Goal: Transaction & Acquisition: Subscribe to service/newsletter

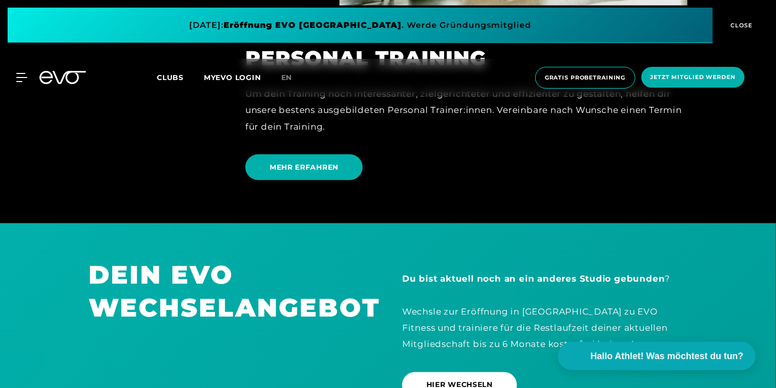
scroll to position [2718, 0]
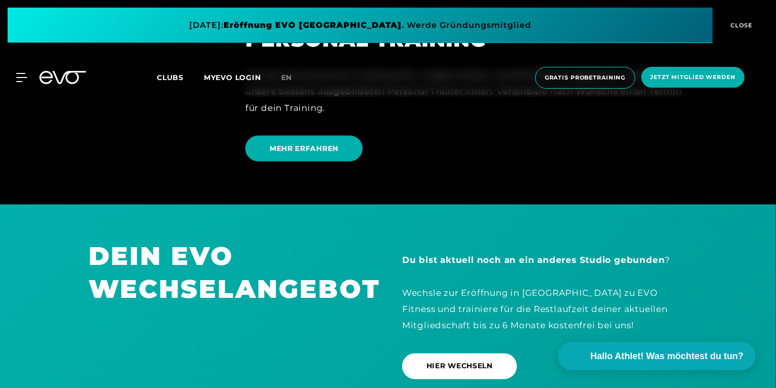
click at [172, 74] on span "Clubs" at bounding box center [170, 77] width 27 height 9
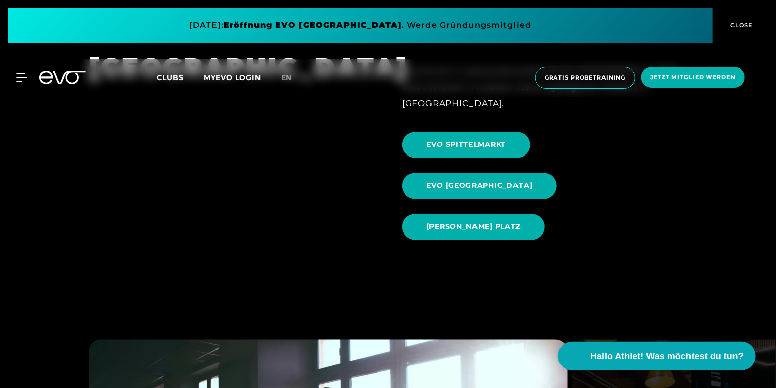
scroll to position [994, 0]
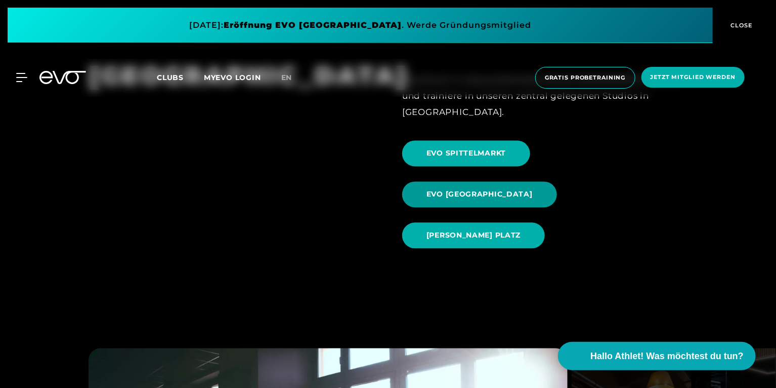
click at [533, 189] on span "EVO [GEOGRAPHIC_DATA]" at bounding box center [480, 194] width 106 height 11
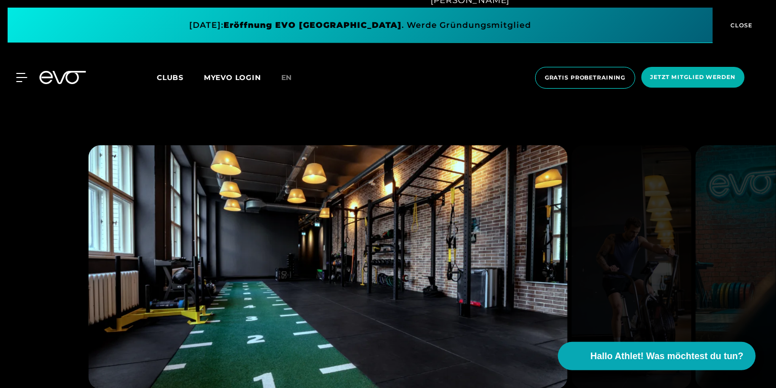
scroll to position [833, 0]
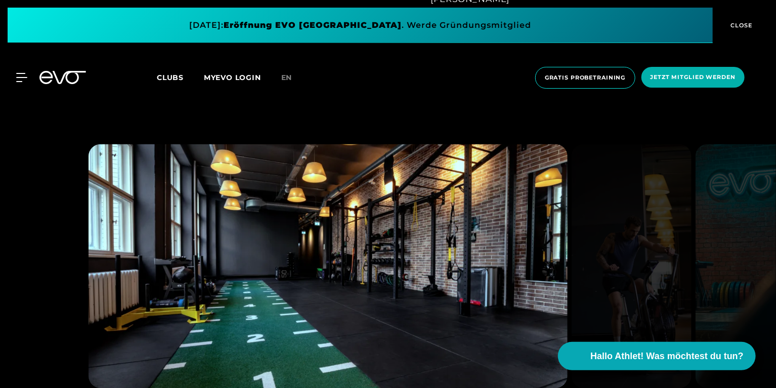
click at [16, 72] on div "MyEVO Login Über EVO Mitgliedschaften Probetraining TAGESPASS EVO Studios [GEOG…" at bounding box center [388, 78] width 772 height 38
click at [19, 73] on icon at bounding box center [21, 77] width 11 height 8
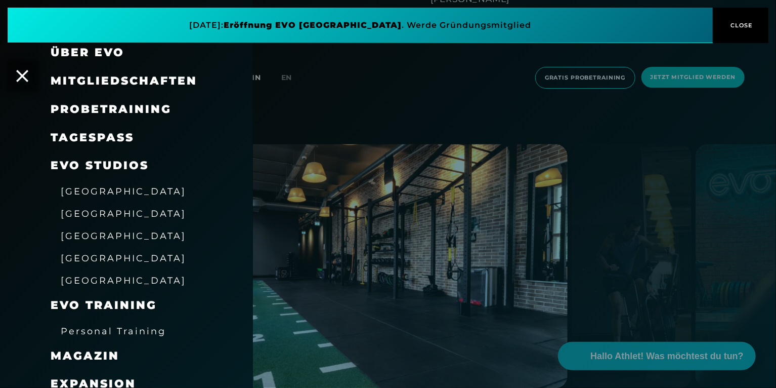
scroll to position [0, 0]
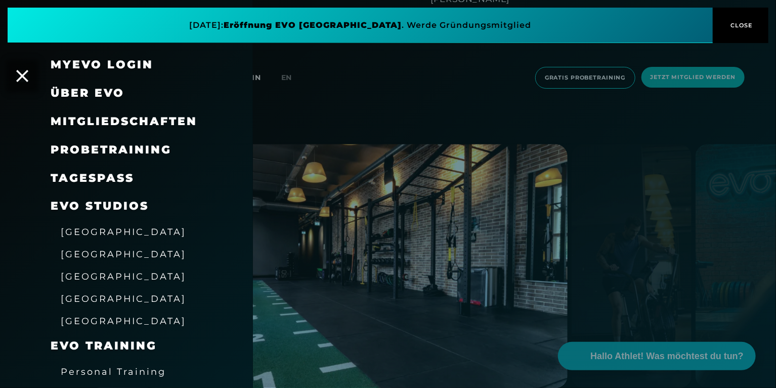
click at [129, 124] on span "Mitgliedschaften" at bounding box center [124, 121] width 147 height 14
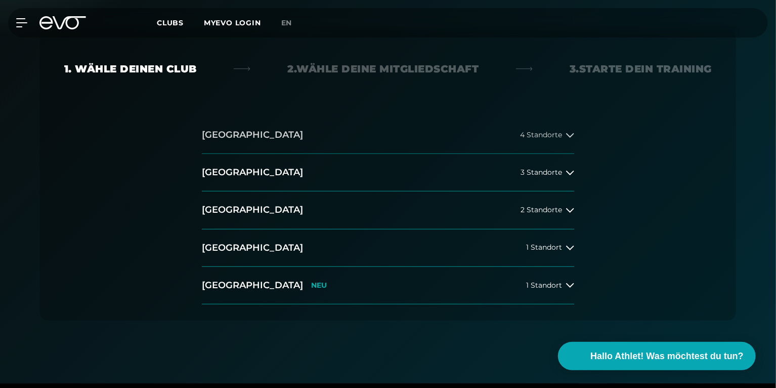
scroll to position [202, 0]
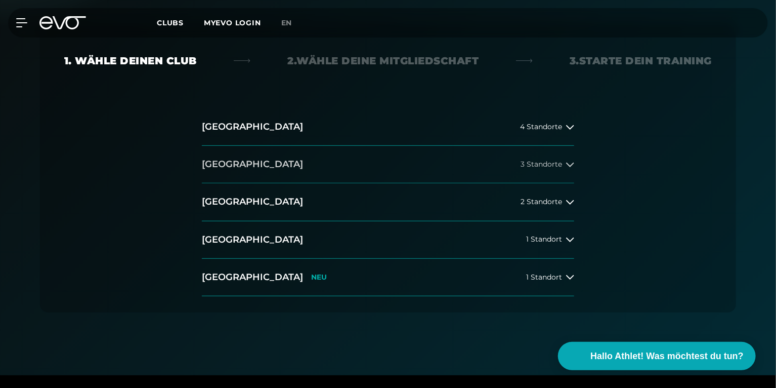
click at [443, 169] on button "[GEOGRAPHIC_DATA] 3 Standorte" at bounding box center [388, 164] width 372 height 37
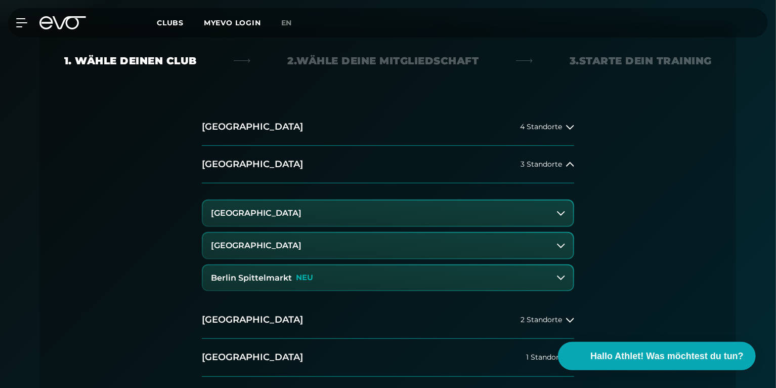
click at [350, 212] on button "[GEOGRAPHIC_DATA]" at bounding box center [388, 212] width 370 height 25
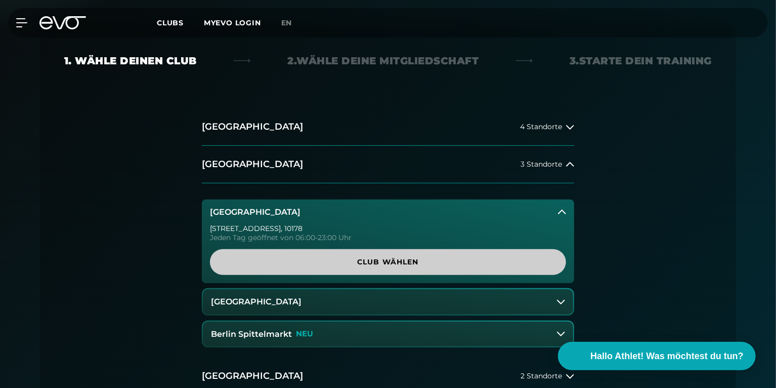
click at [383, 264] on span "Club wählen" at bounding box center [388, 262] width 308 height 11
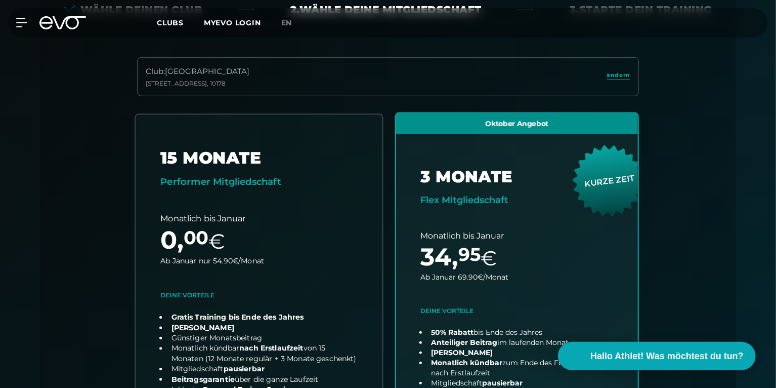
scroll to position [0, 0]
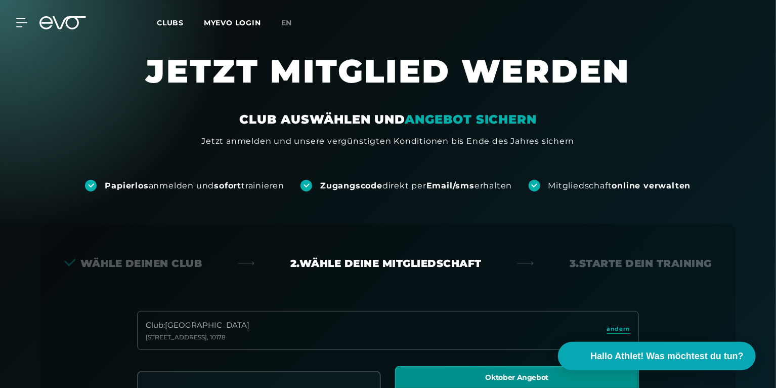
click at [321, 71] on h1 "JETZT MITGLIED WERDEN" at bounding box center [388, 81] width 607 height 61
drag, startPoint x: 70, startPoint y: 32, endPoint x: 76, endPoint y: 26, distance: 9.0
click at [71, 31] on div "MyEVO Login Über EVO Mitgliedschaften Probetraining TAGESPASS EVO Studios [GEOG…" at bounding box center [388, 22] width 772 height 29
click at [81, 20] on icon at bounding box center [62, 22] width 47 height 13
